Goal: Task Accomplishment & Management: Complete application form

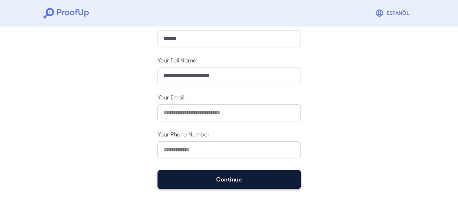
click at [249, 181] on button "Continue" at bounding box center [230, 179] width 144 height 19
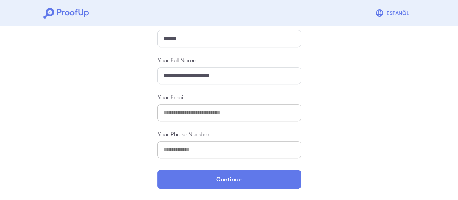
scroll to position [118, 0]
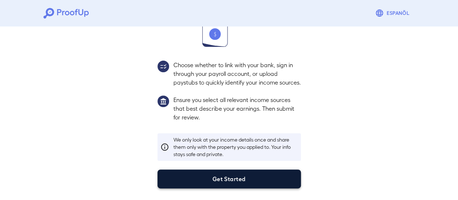
click at [249, 170] on button "Get Started" at bounding box center [230, 178] width 144 height 19
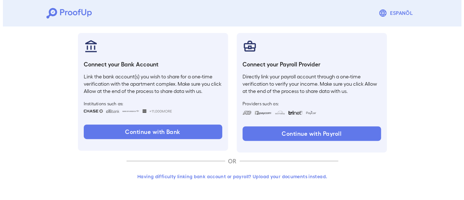
scroll to position [77, 0]
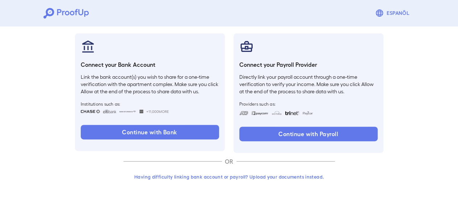
click at [219, 178] on button "Having difficulty linking bank account or payroll? Upload your documents instea…" at bounding box center [230, 176] width 212 height 13
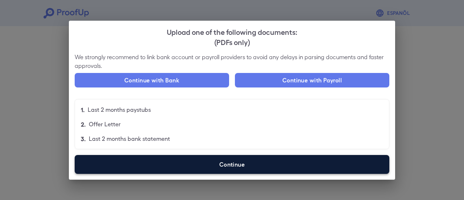
click at [232, 162] on label "Continue" at bounding box center [232, 164] width 315 height 19
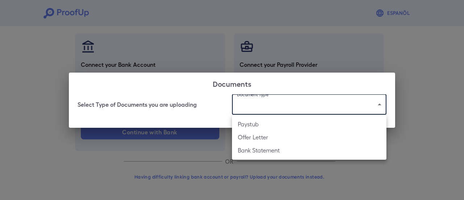
click at [256, 106] on body "Espanõl Go back How Would You Like to Verify Your Income? There are multiple wa…" at bounding box center [232, 61] width 464 height 277
click at [253, 138] on li "Offer Letter" at bounding box center [309, 136] width 154 height 13
type input "**********"
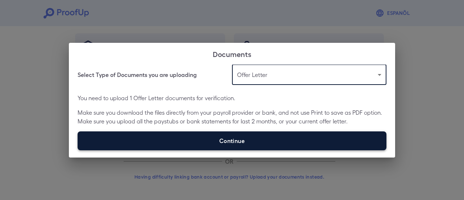
click at [221, 140] on label "Continue" at bounding box center [232, 140] width 309 height 19
click at [78, 150] on input "Continue" at bounding box center [78, 150] width 0 height 0
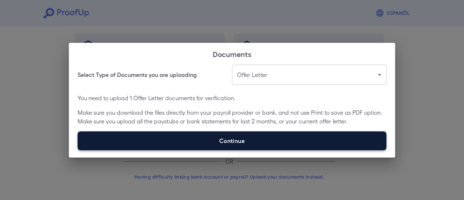
type input "**********"
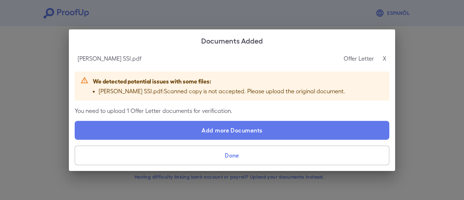
click at [224, 154] on button "Done" at bounding box center [232, 155] width 315 height 20
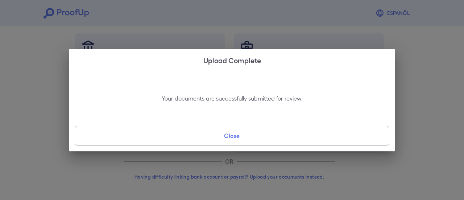
click at [236, 141] on button "Close" at bounding box center [232, 136] width 315 height 20
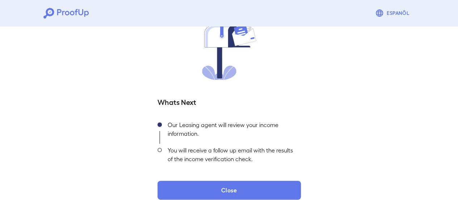
scroll to position [78, 0]
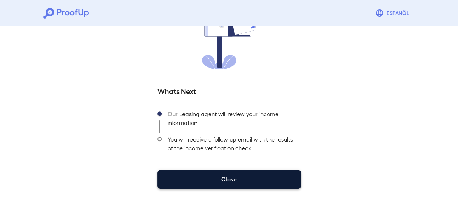
drag, startPoint x: 234, startPoint y: 170, endPoint x: 231, endPoint y: 175, distance: 6.2
click at [234, 170] on button "Close" at bounding box center [230, 179] width 144 height 19
click at [231, 175] on button "Close" at bounding box center [230, 179] width 144 height 19
